Goal: Check status: Check status

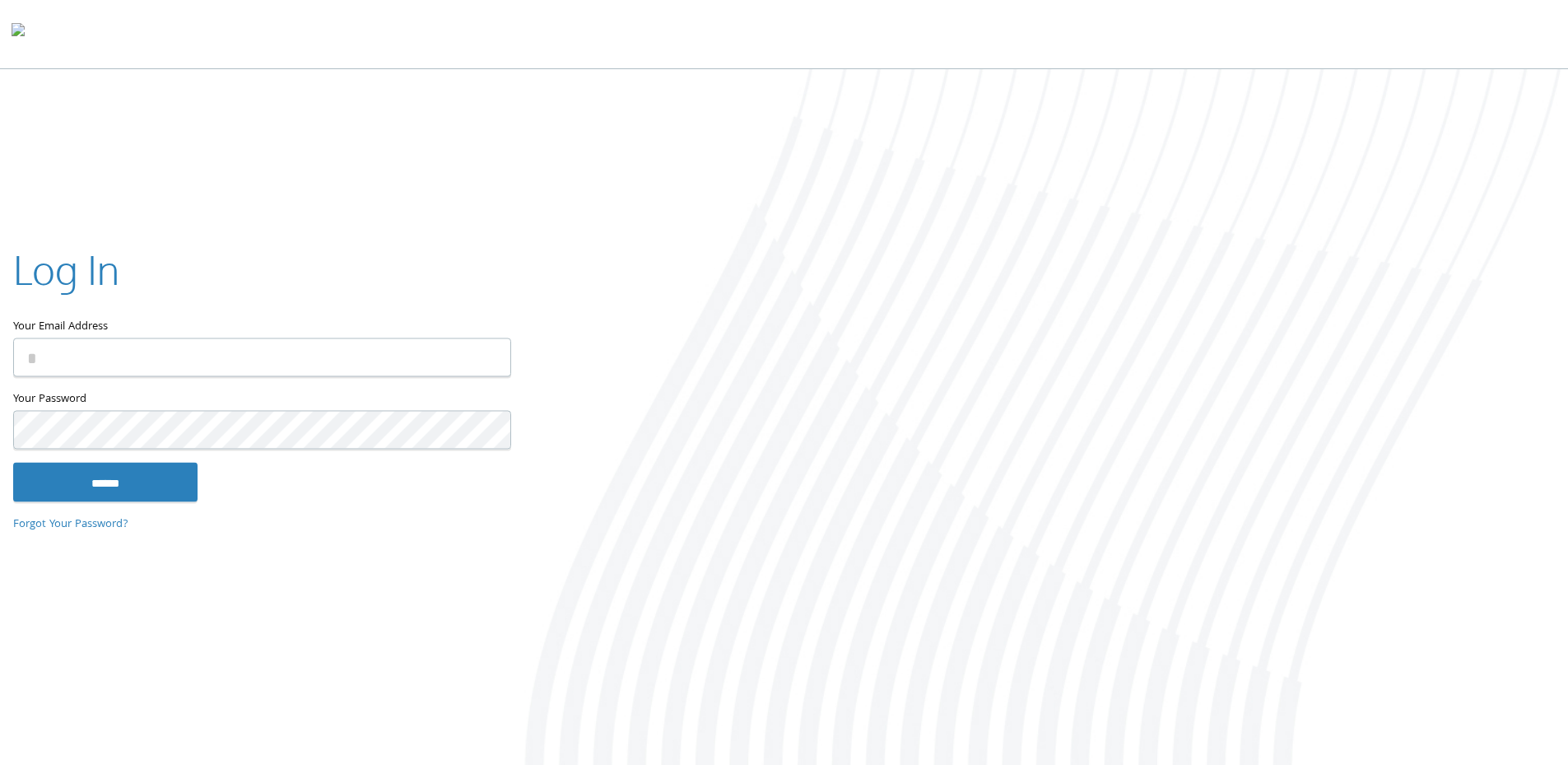
type input "**********"
click at [104, 484] on input "******" at bounding box center [105, 481] width 185 height 39
type input "**********"
click at [113, 470] on input "******" at bounding box center [105, 481] width 185 height 39
